Goal: Task Accomplishment & Management: Use online tool/utility

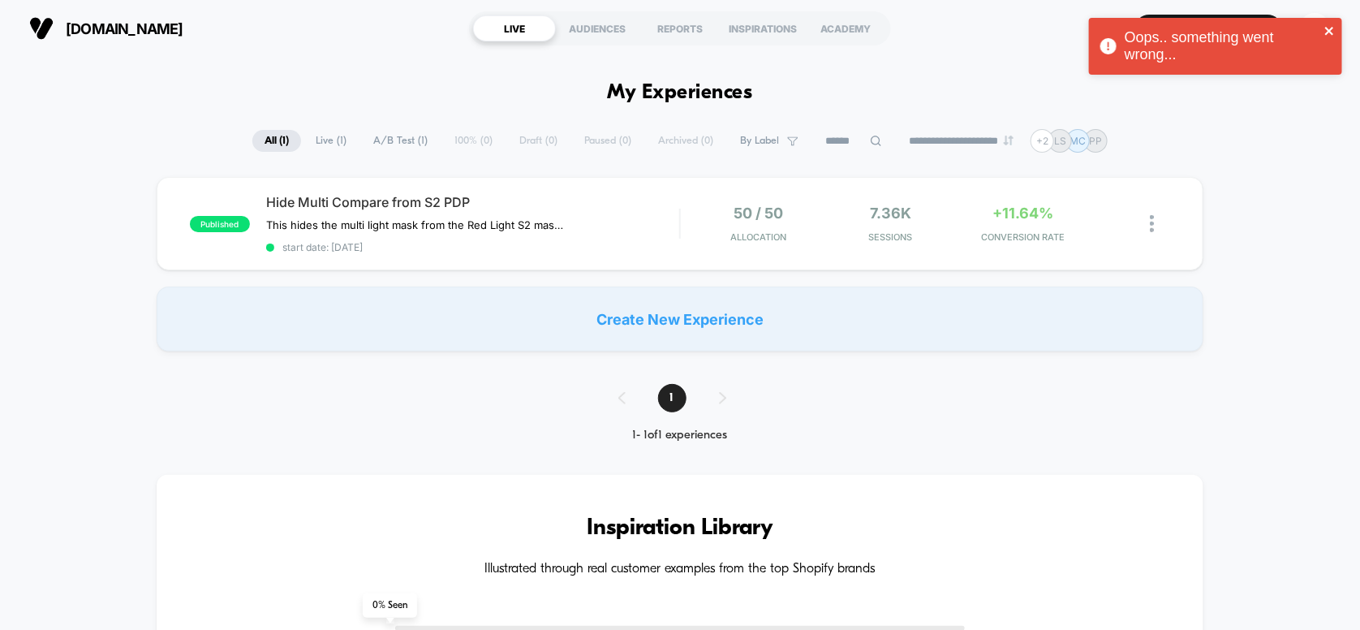
click at [1335, 29] on icon "close" at bounding box center [1329, 30] width 11 height 13
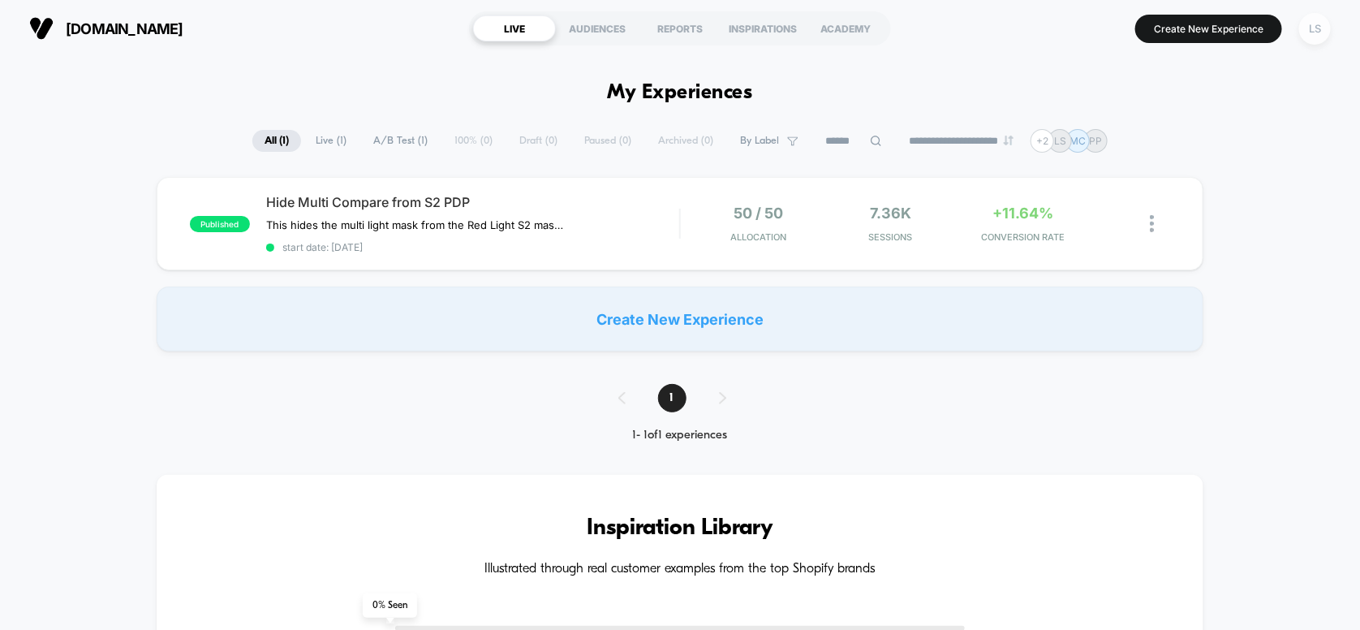
click at [1307, 34] on div "LS" at bounding box center [1315, 29] width 32 height 32
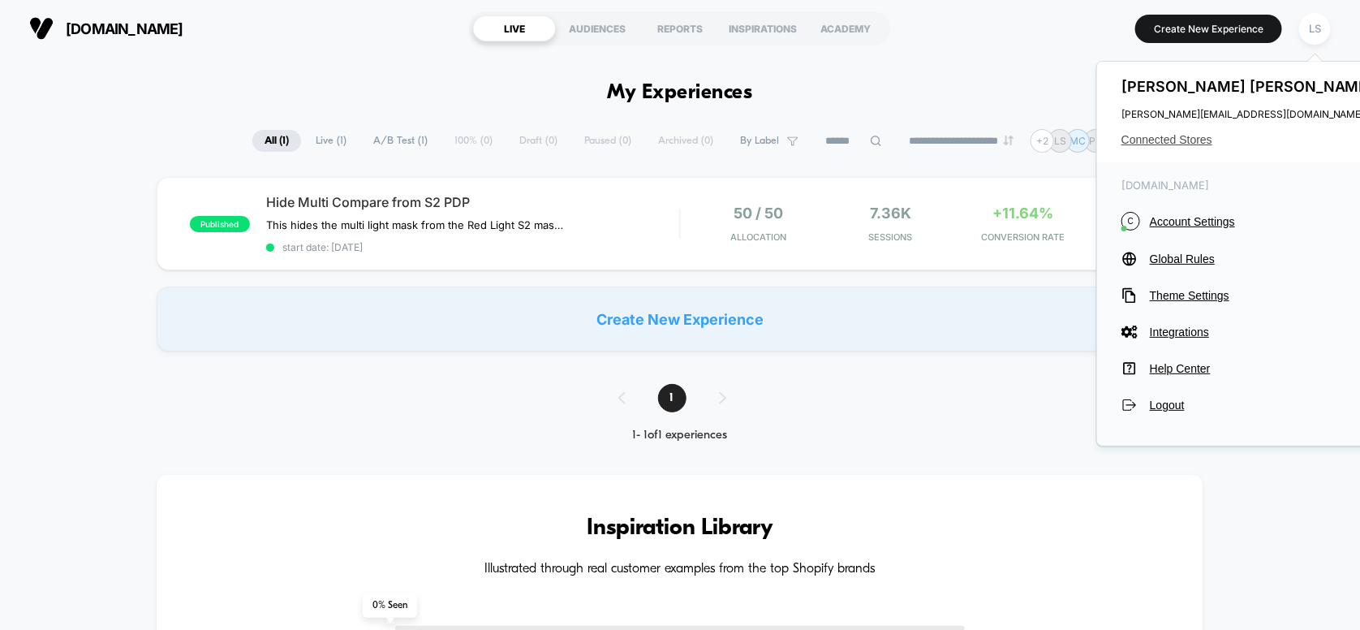
click at [1186, 144] on span "Connected Stores" at bounding box center [1249, 139] width 256 height 13
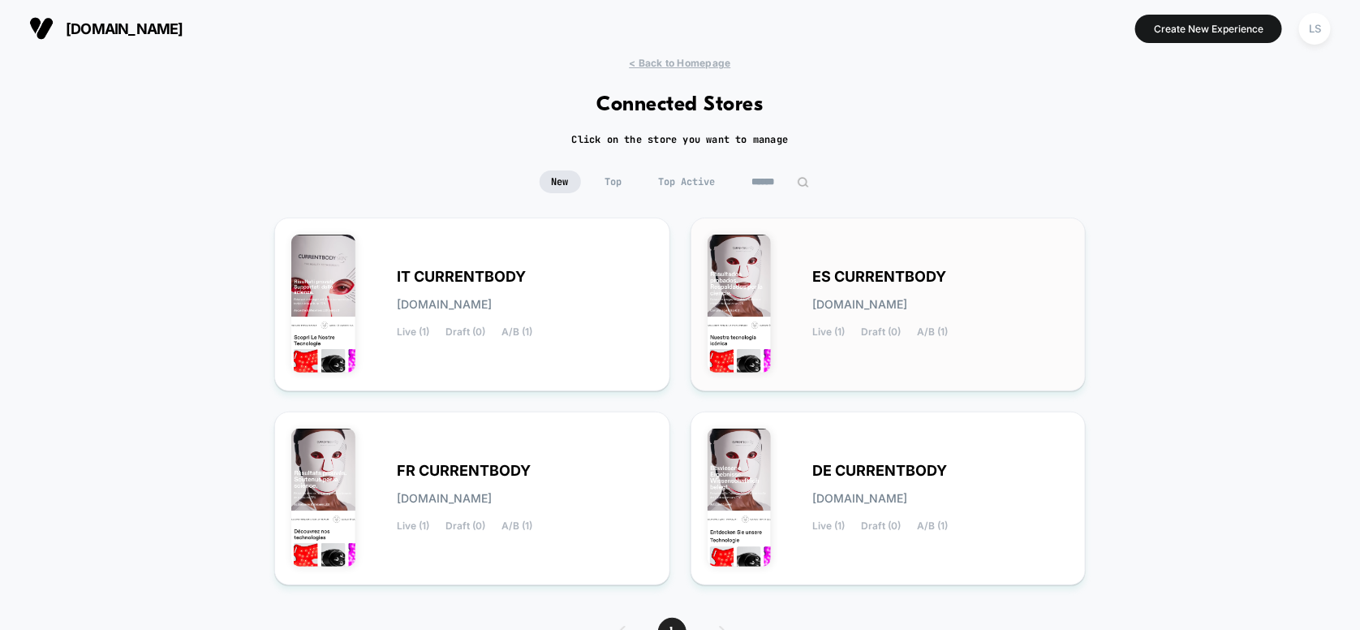
click at [842, 299] on span "[DOMAIN_NAME]" at bounding box center [860, 304] width 95 height 11
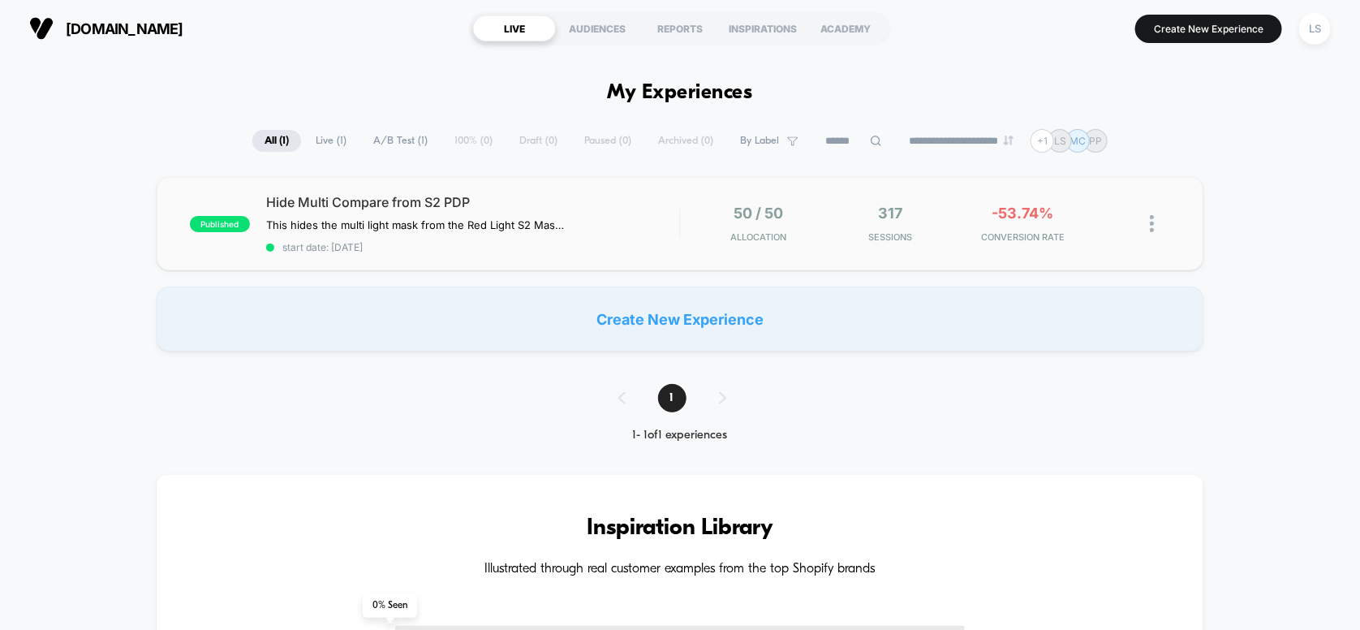
click at [613, 191] on div "published Hide Multi Compare from S2 PDP This hides the multi light mask from t…" at bounding box center [681, 223] width 1048 height 93
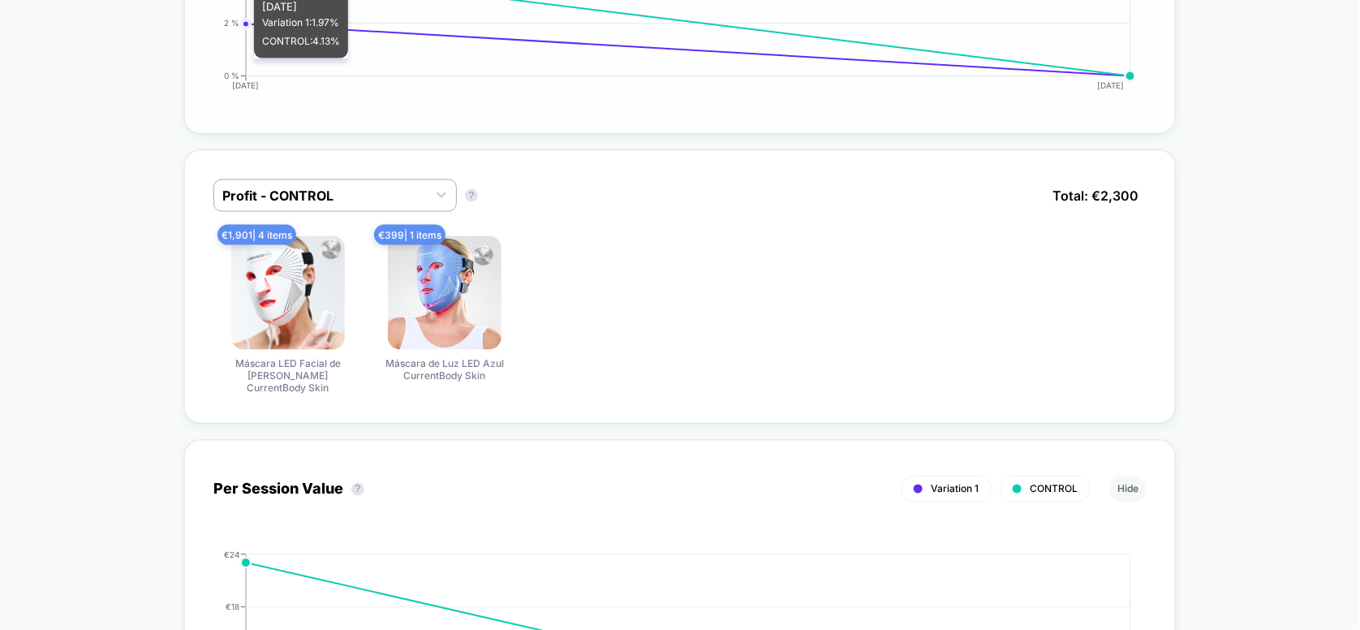
scroll to position [974, 0]
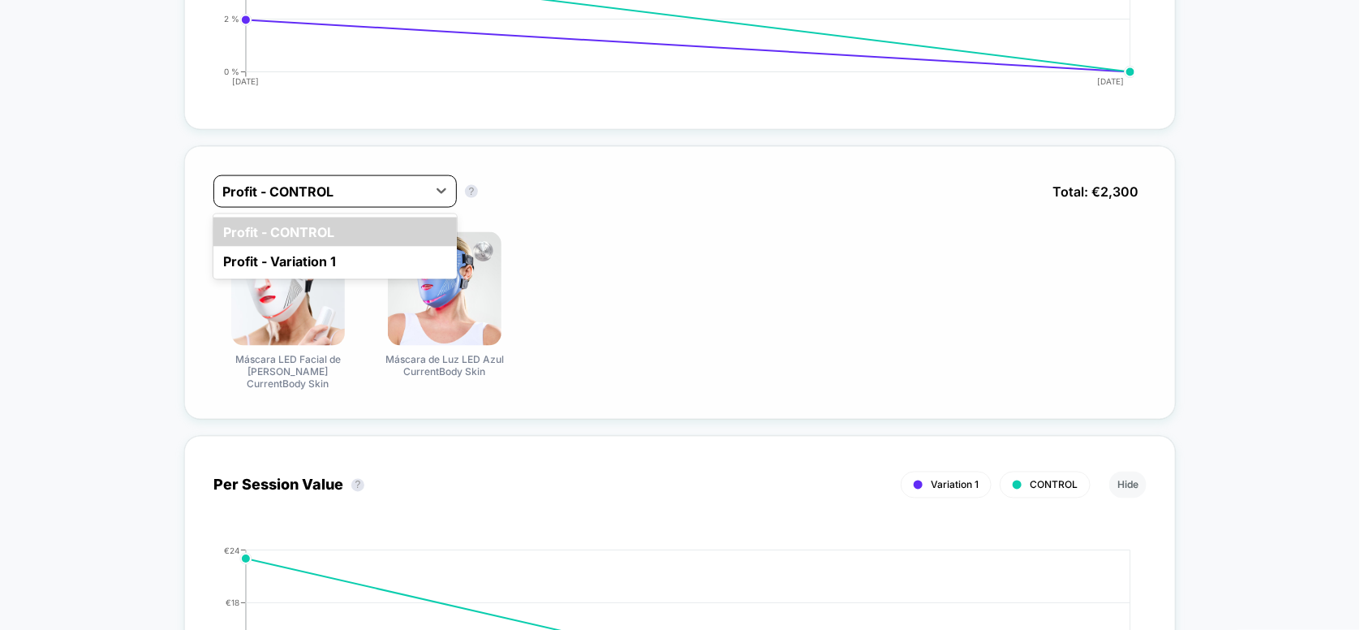
click at [421, 184] on div "Profit - CONTROL" at bounding box center [320, 192] width 213 height 26
click at [364, 256] on div "Profit - Variation 1" at bounding box center [334, 261] width 243 height 29
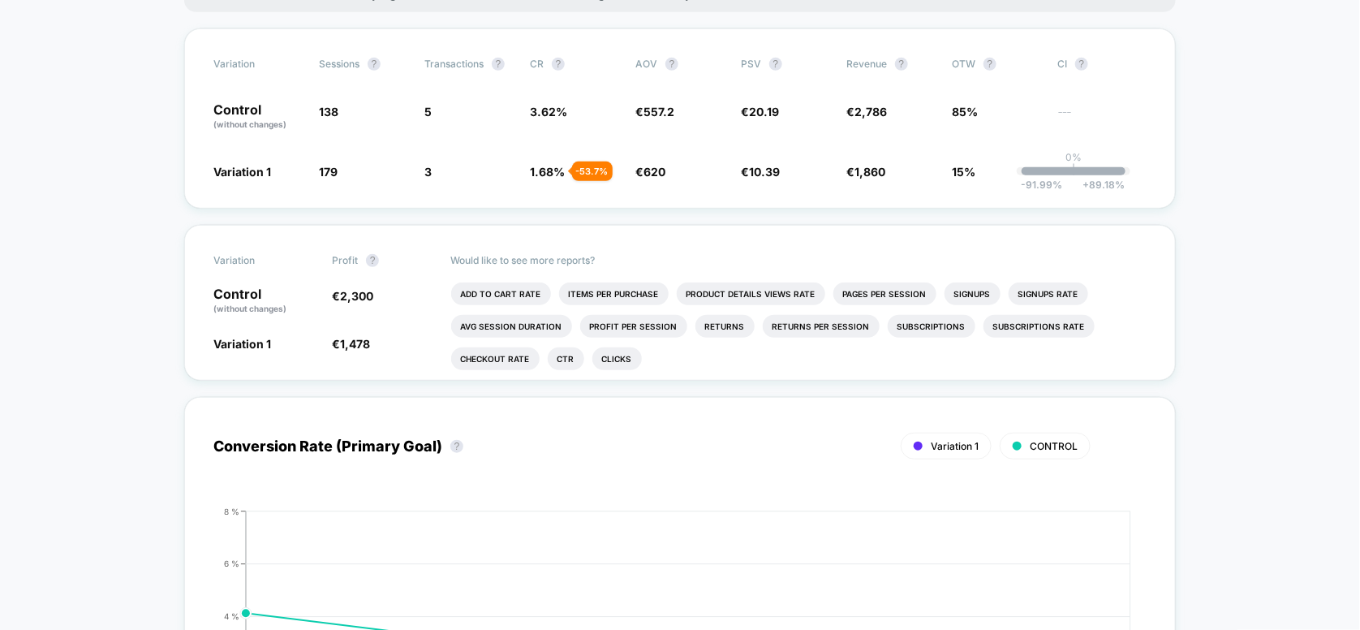
scroll to position [0, 0]
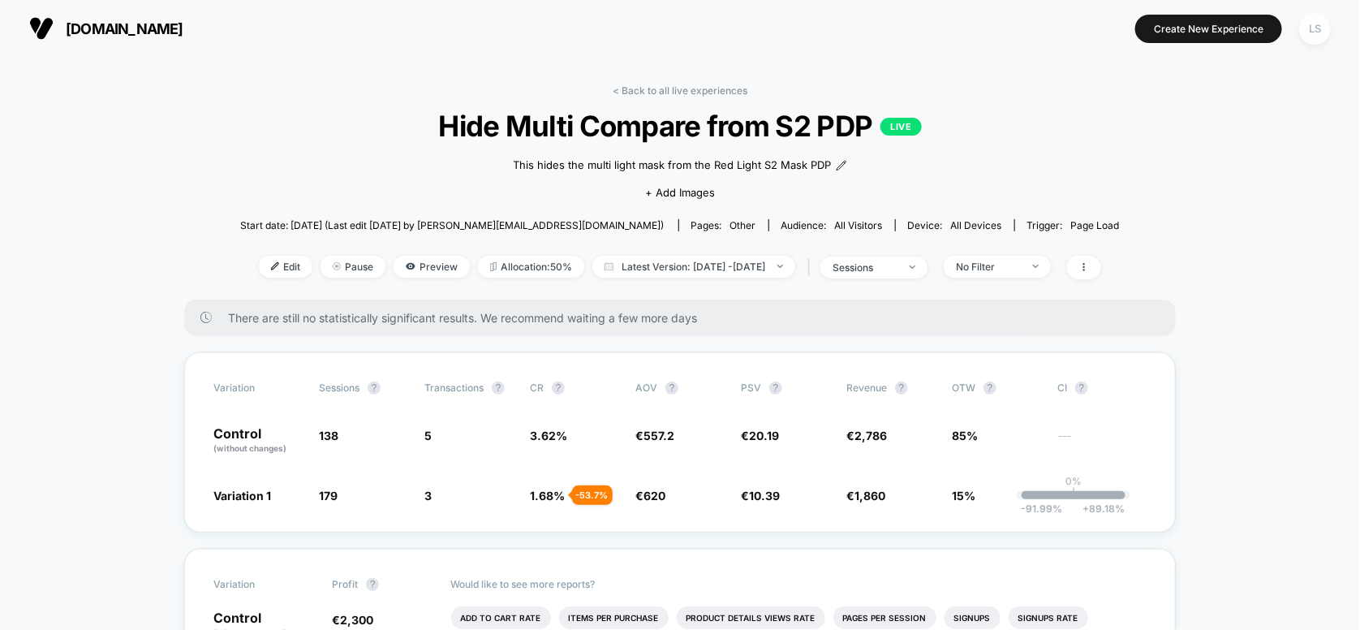
click at [1320, 31] on div "LS" at bounding box center [1315, 29] width 32 height 32
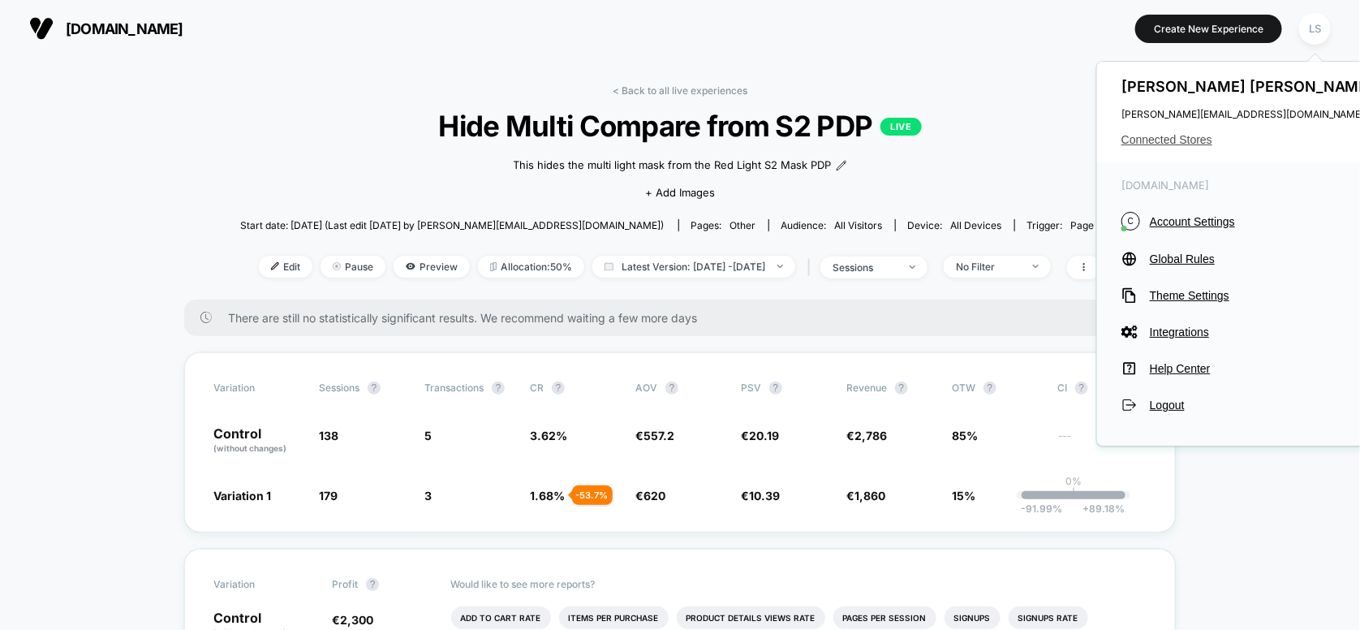
click at [1190, 133] on span "Connected Stores" at bounding box center [1249, 139] width 256 height 13
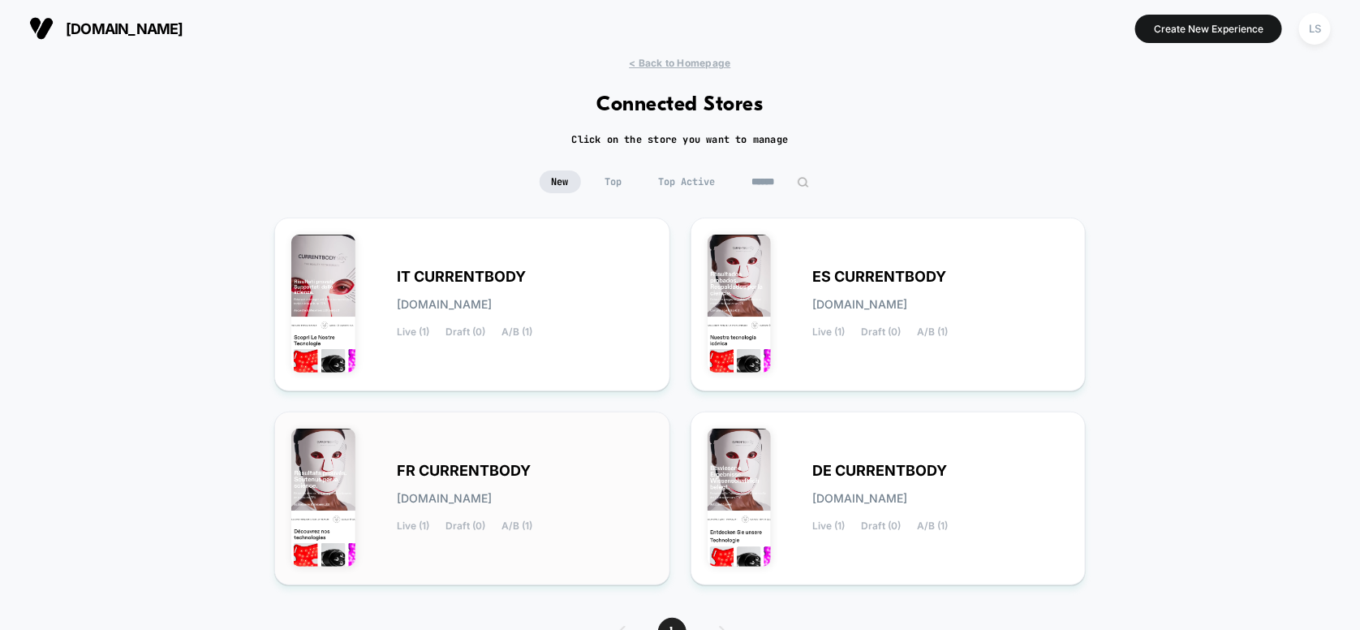
click at [562, 439] on div "FR CURRENTBODY [DOMAIN_NAME] Live (1) Draft (0) A/B (1)" at bounding box center [472, 498] width 362 height 140
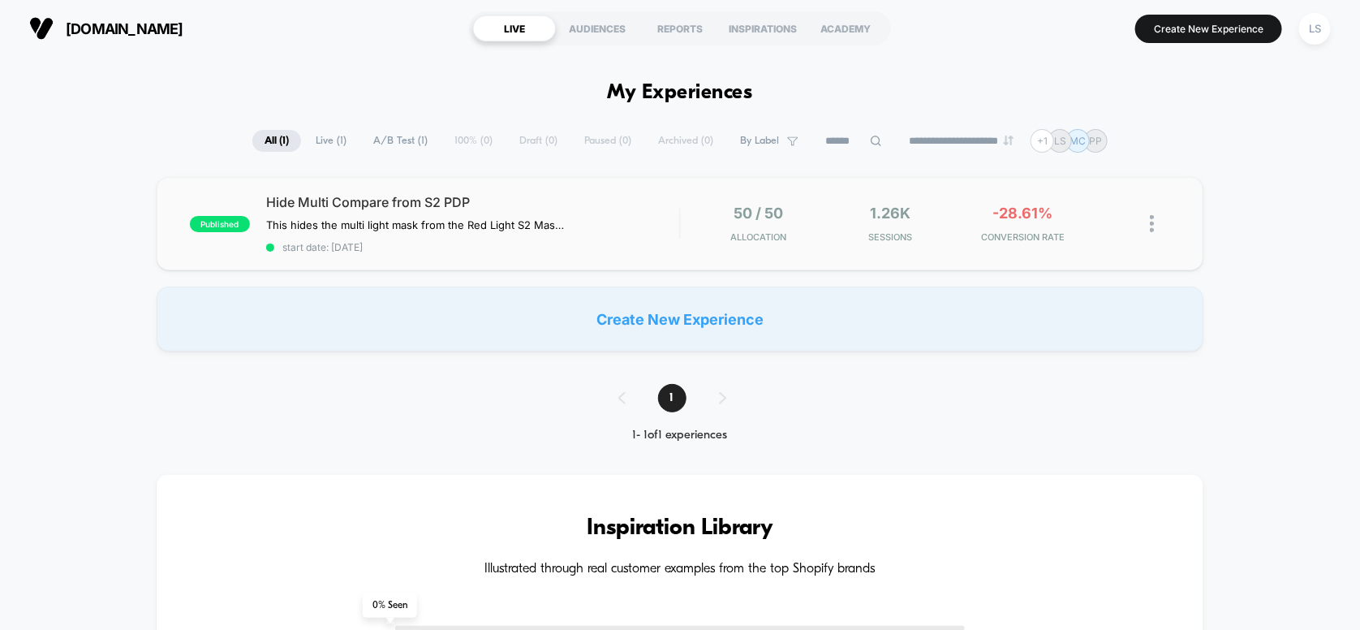
click at [540, 199] on span "Hide Multi Compare from S2 PDP" at bounding box center [473, 202] width 414 height 16
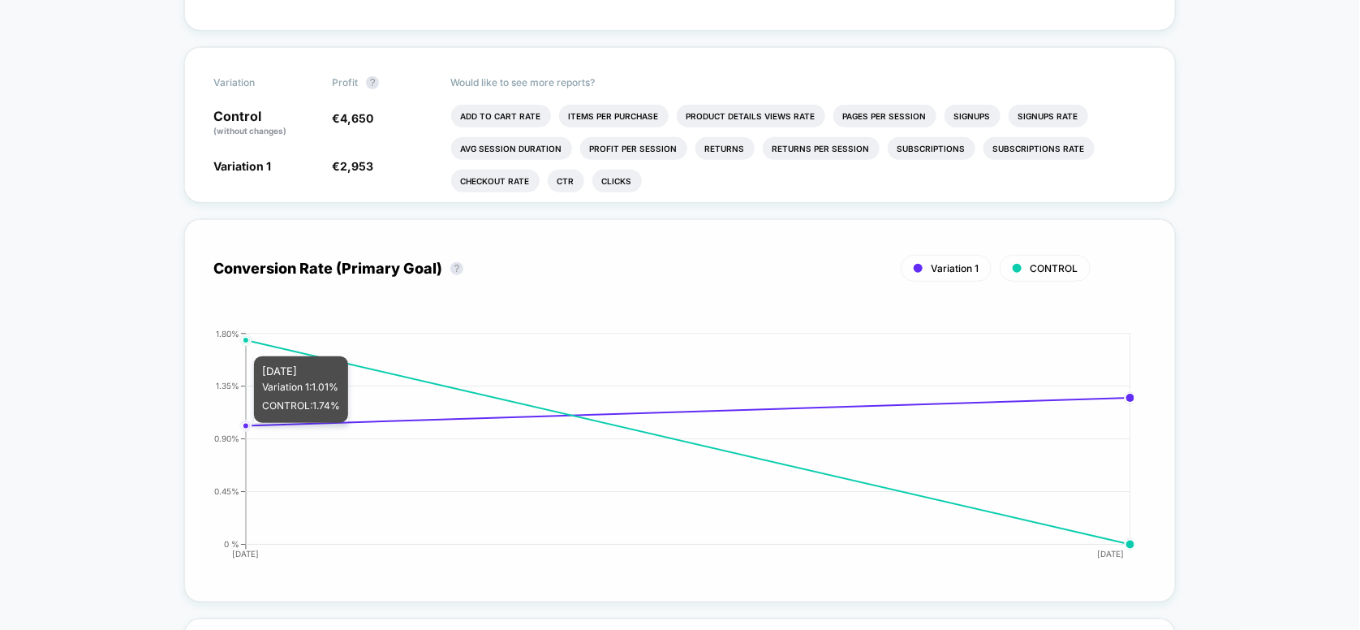
scroll to position [649, 0]
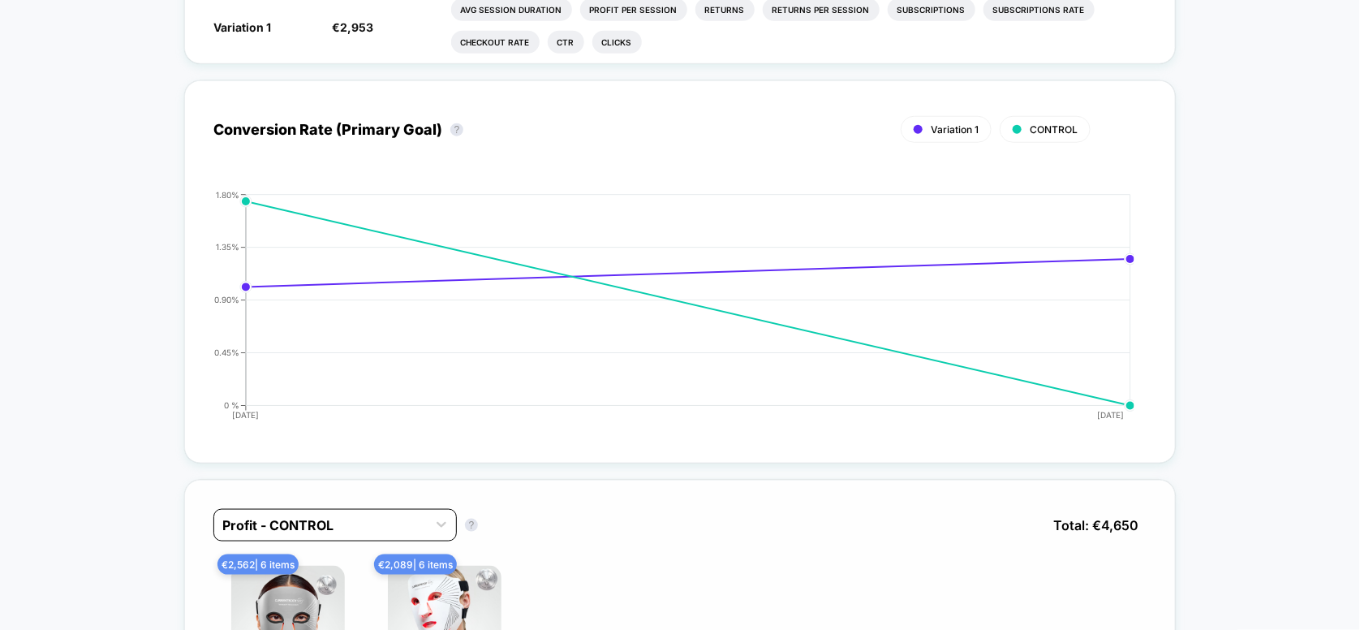
click at [385, 531] on div at bounding box center [320, 524] width 196 height 19
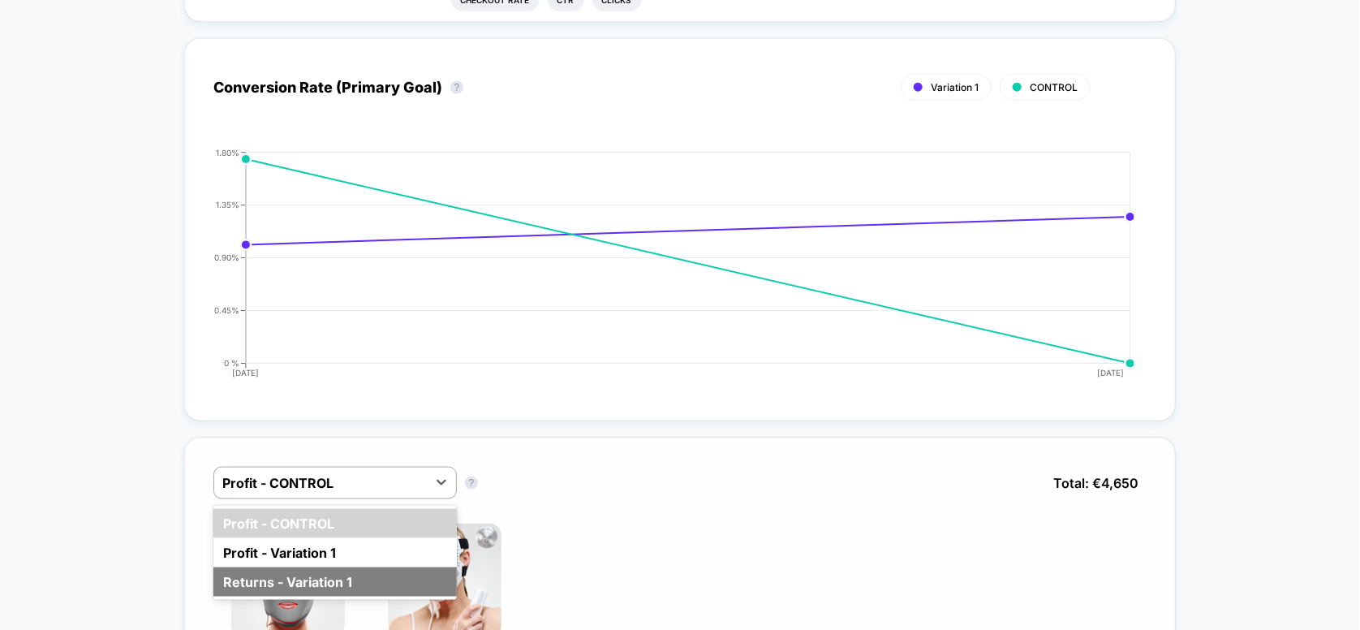
scroll to position [730, 0]
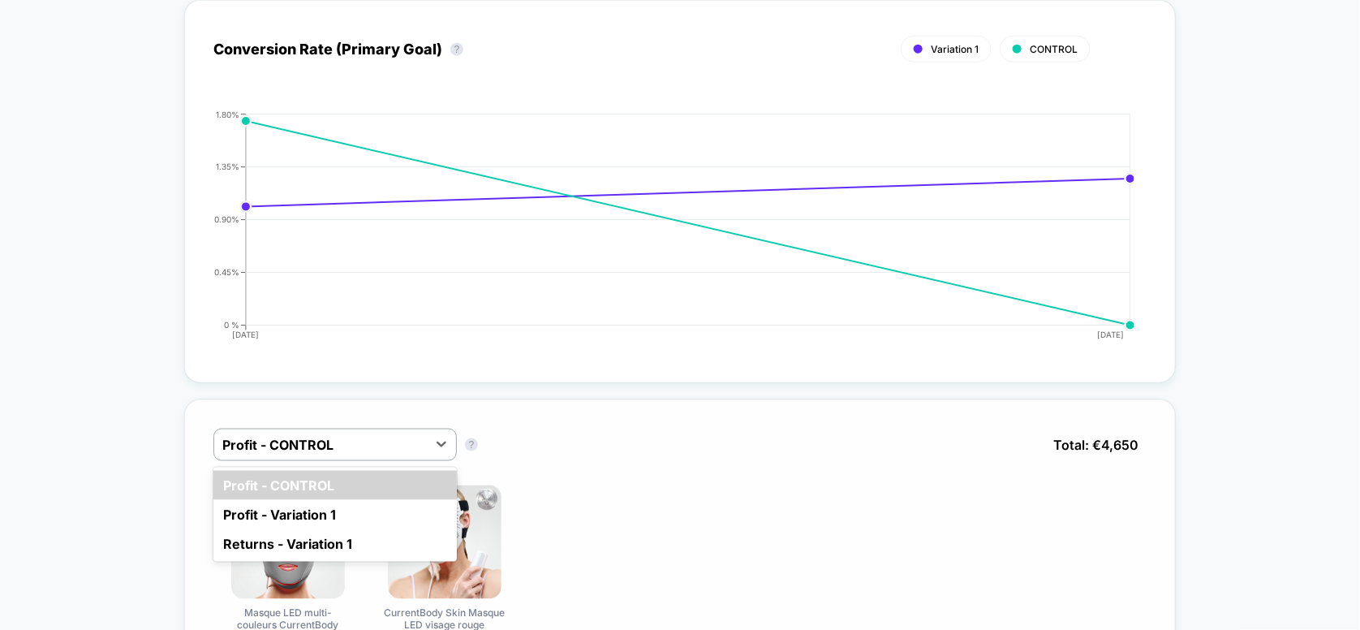
click at [582, 399] on div "option Profit - CONTROL focused, 1 of 3. 3 results available. Use Up and Down t…" at bounding box center [680, 535] width 992 height 273
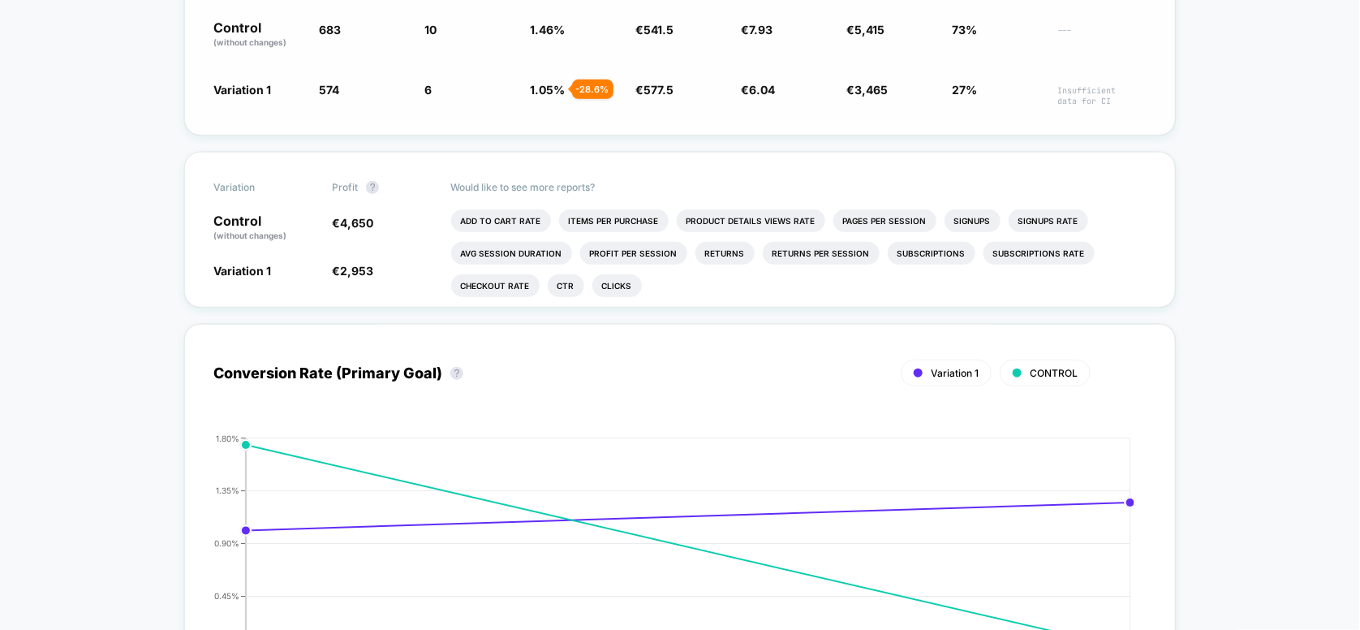
scroll to position [0, 0]
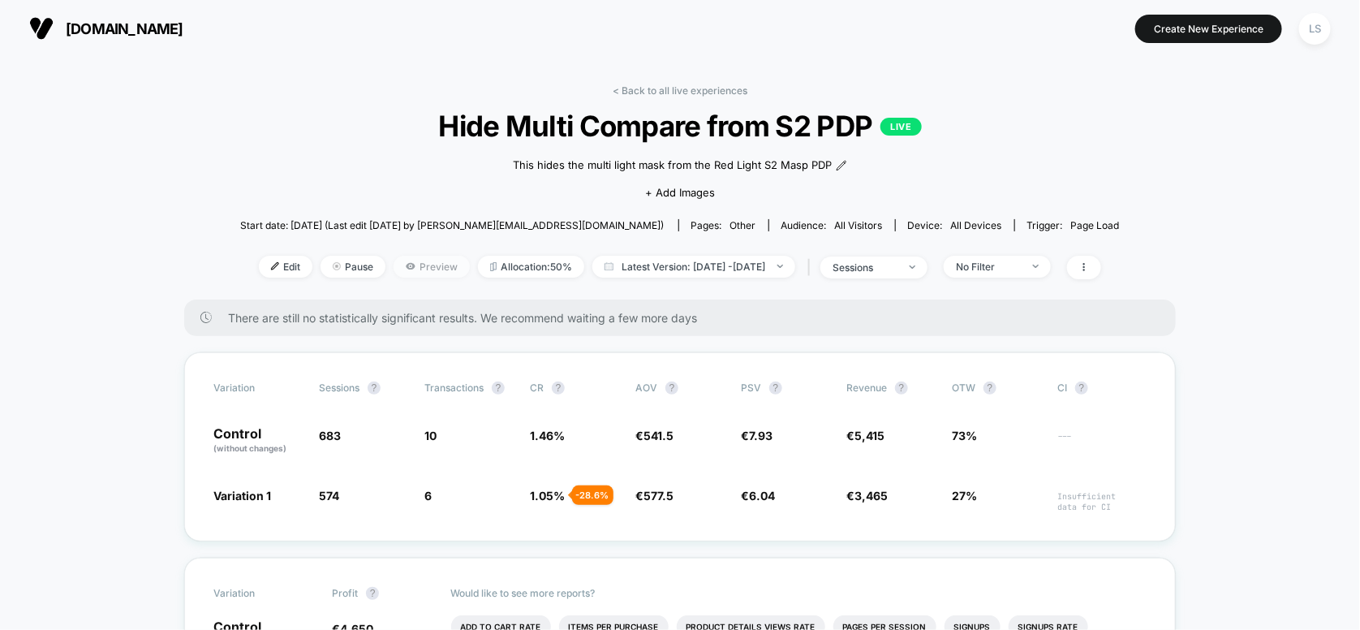
click at [411, 267] on span "Preview" at bounding box center [432, 267] width 76 height 22
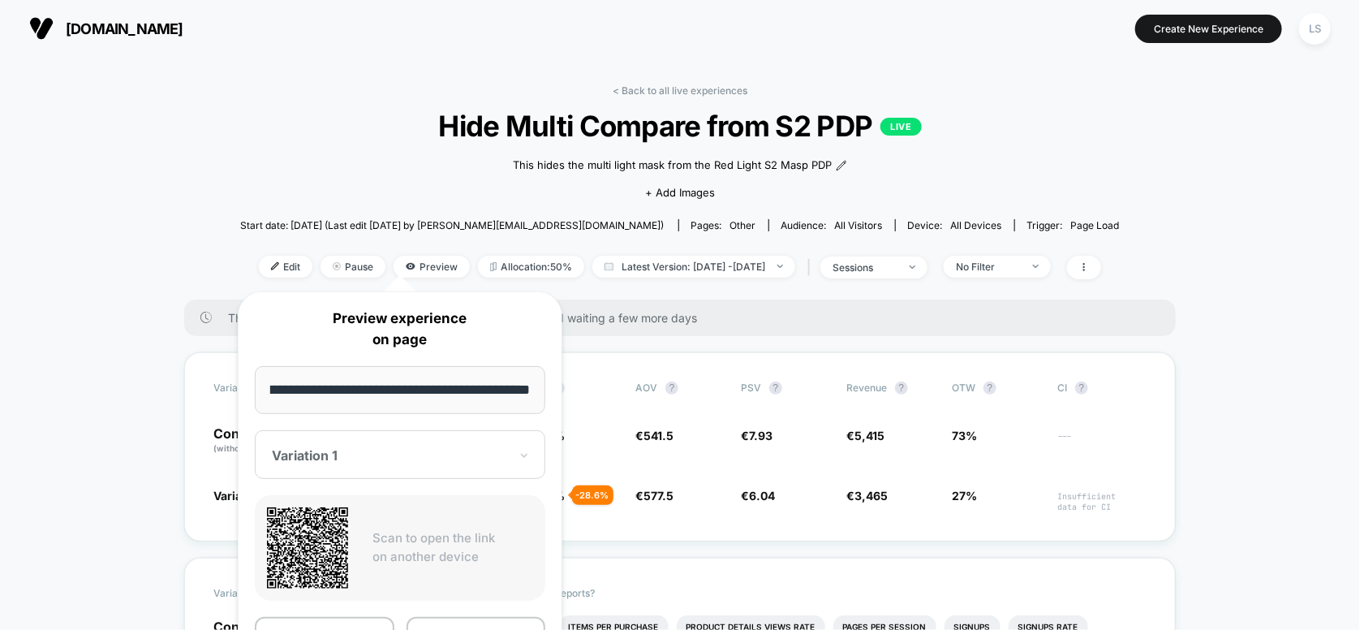
scroll to position [0, 228]
click at [530, 625] on button "Copy Link" at bounding box center [477, 635] width 140 height 37
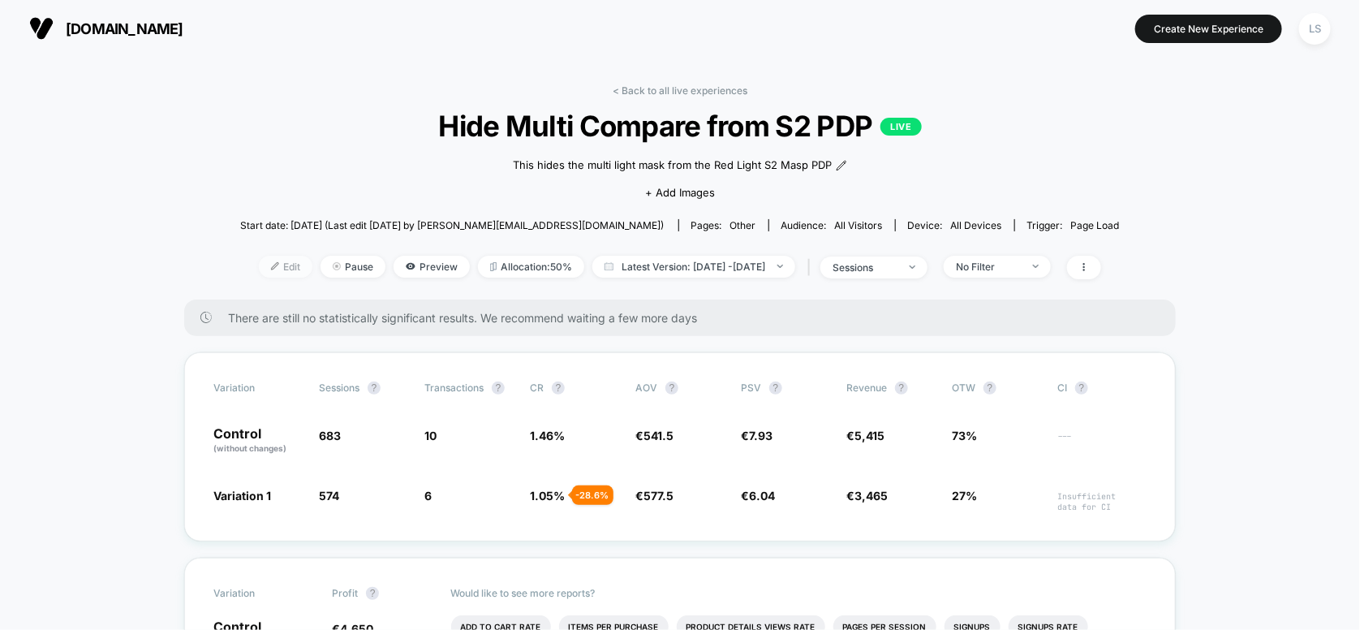
click at [259, 266] on span "Edit" at bounding box center [286, 267] width 54 height 22
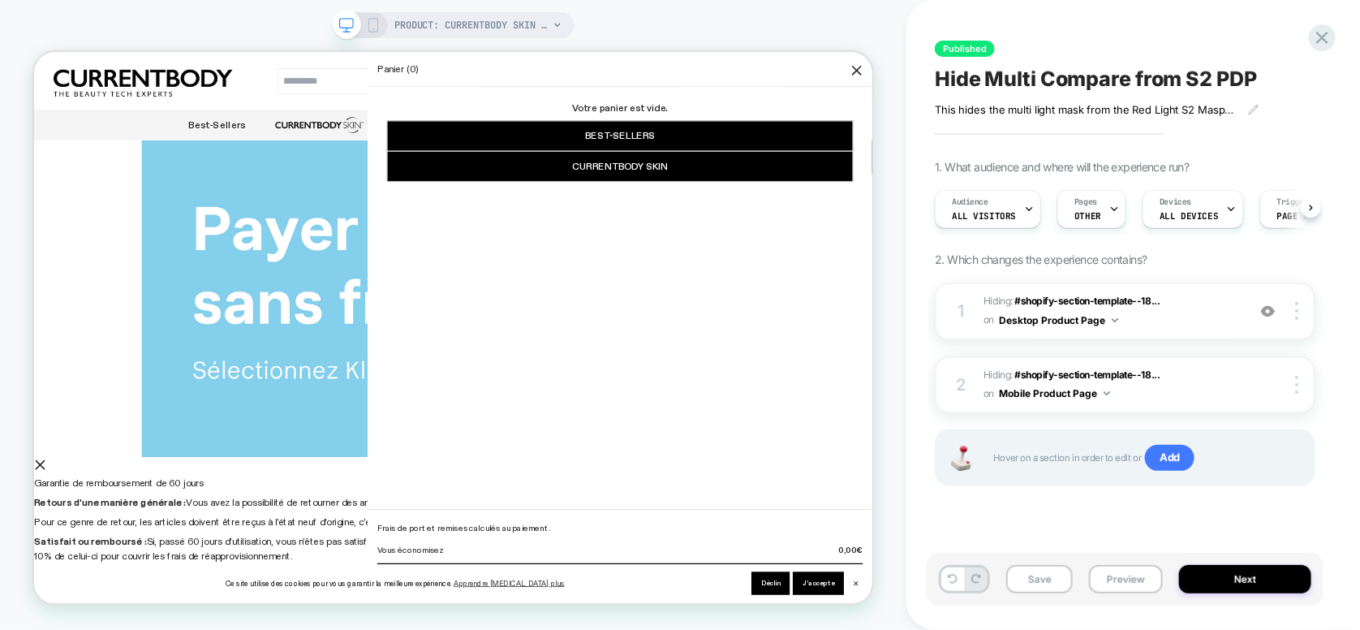
click at [368, 26] on rect at bounding box center [372, 25] width 9 height 13
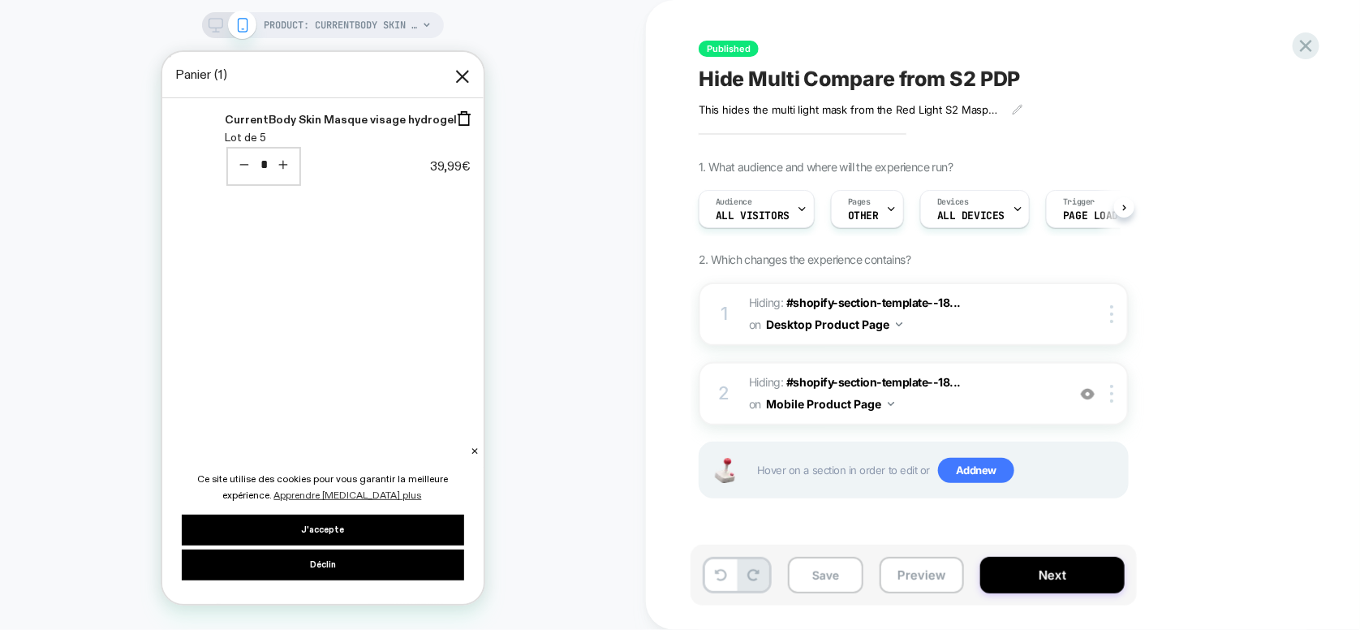
scroll to position [6654, 0]
